Goal: Task Accomplishment & Management: Manage account settings

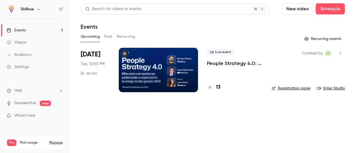
click at [34, 66] on link "Settings" at bounding box center [35, 67] width 70 height 12
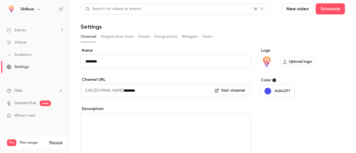
click at [126, 38] on button "Registration form" at bounding box center [117, 36] width 33 height 9
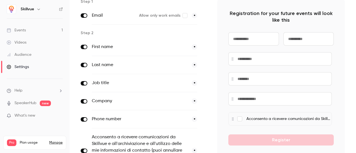
scroll to position [49, 0]
